Goal: Information Seeking & Learning: Compare options

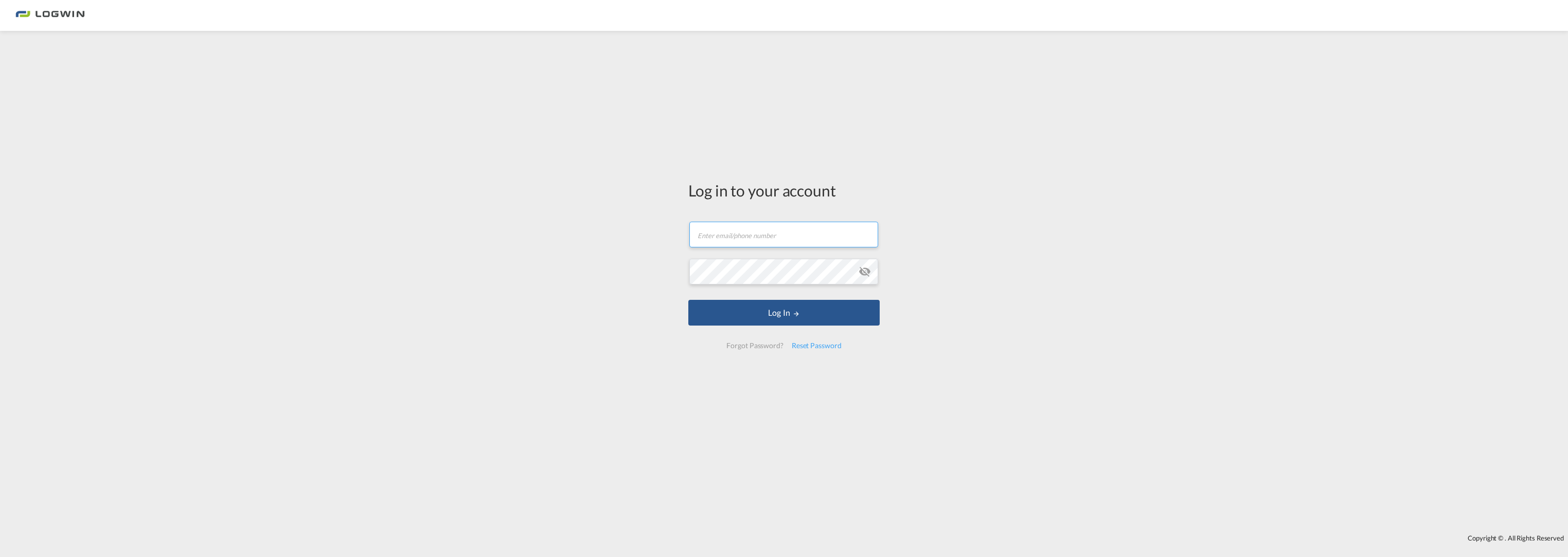
click at [718, 239] on input "text" at bounding box center [783, 235] width 189 height 26
type input "[EMAIL_ADDRESS][PERSON_NAME][DOMAIN_NAME]"
click at [688, 300] on button "Log In" at bounding box center [784, 313] width 191 height 26
